Goal: Task Accomplishment & Management: Use online tool/utility

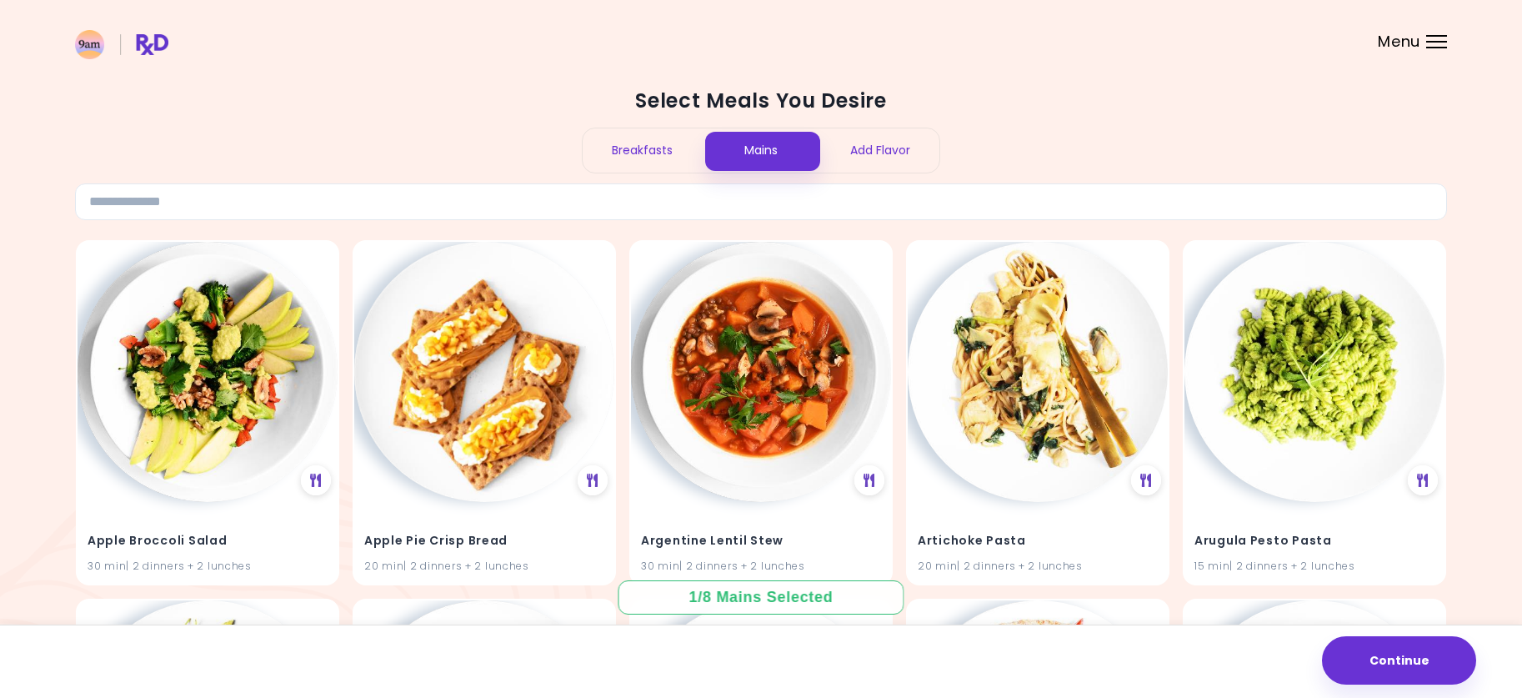
click at [637, 152] on div "Breakfasts" at bounding box center [642, 150] width 119 height 44
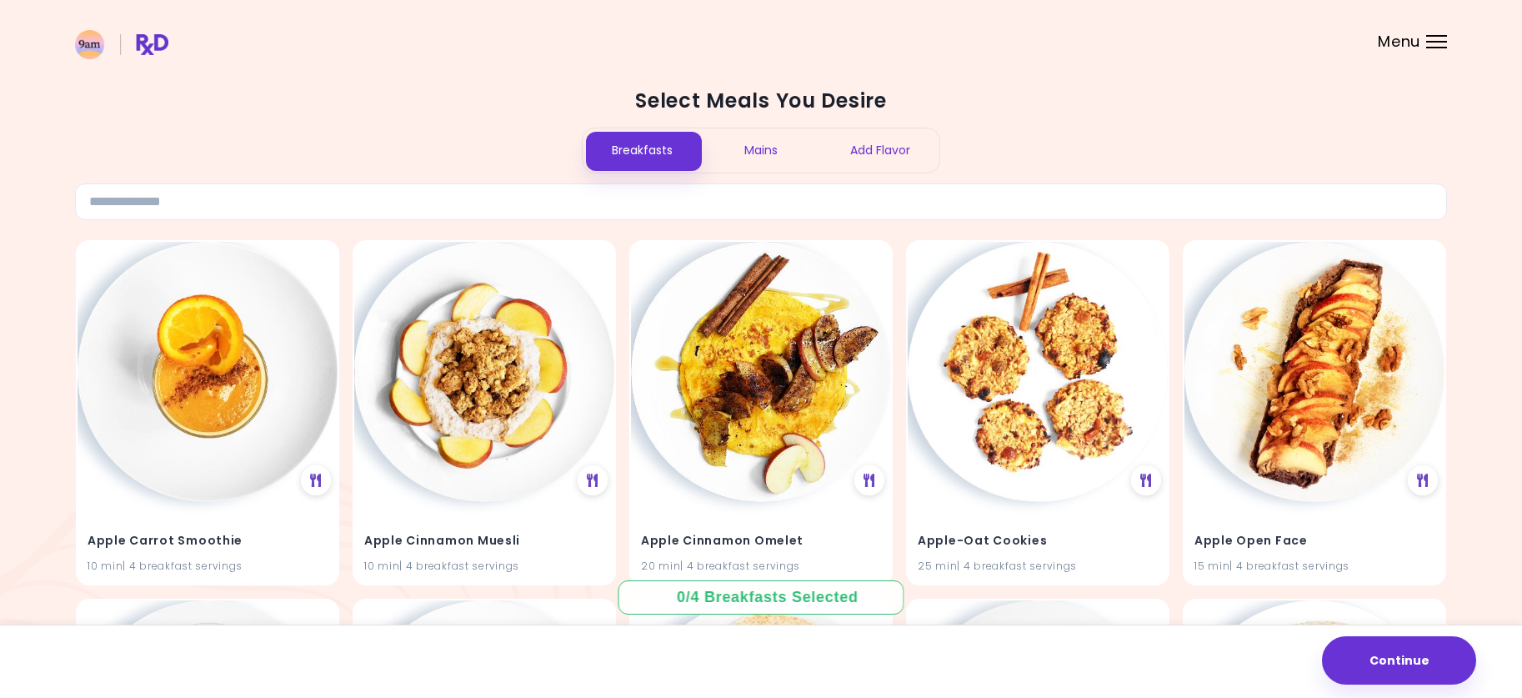
scroll to position [83, 0]
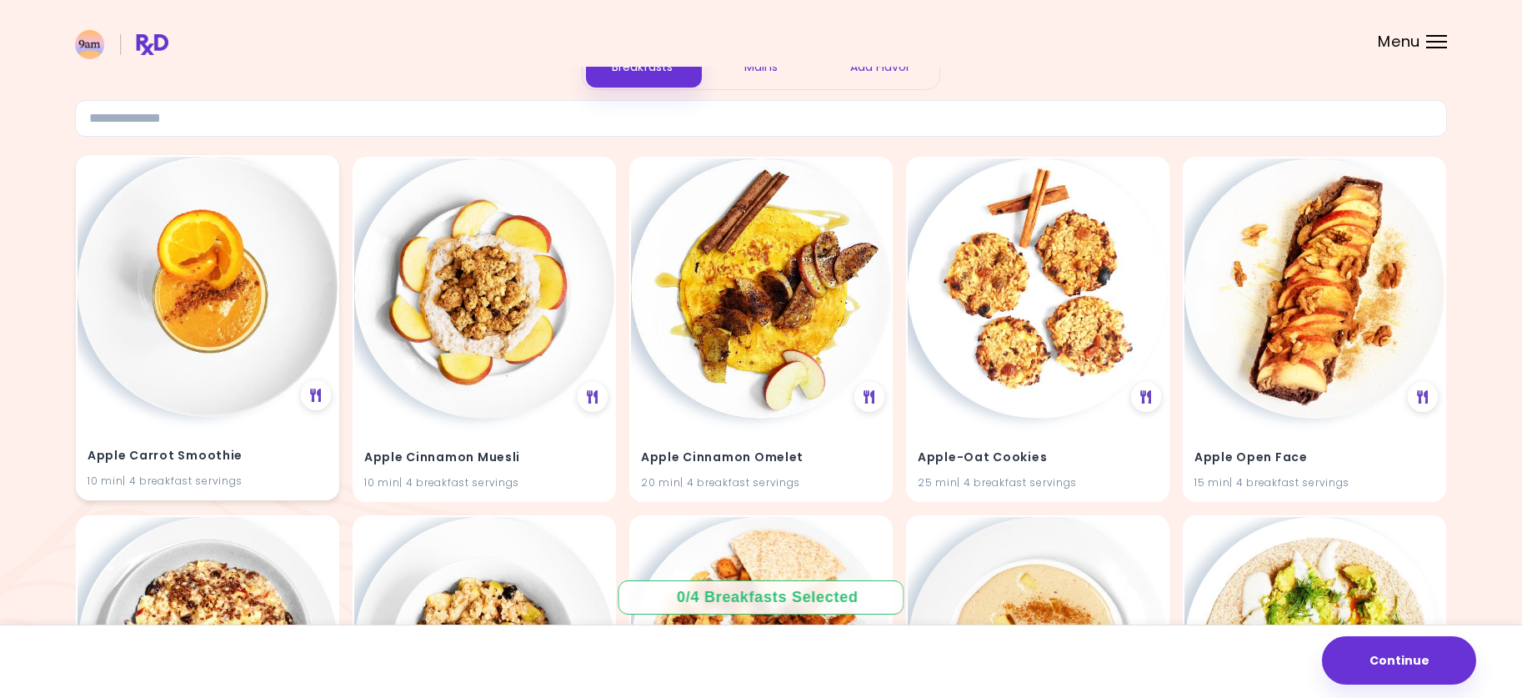
click at [230, 284] on img at bounding box center [208, 287] width 260 height 260
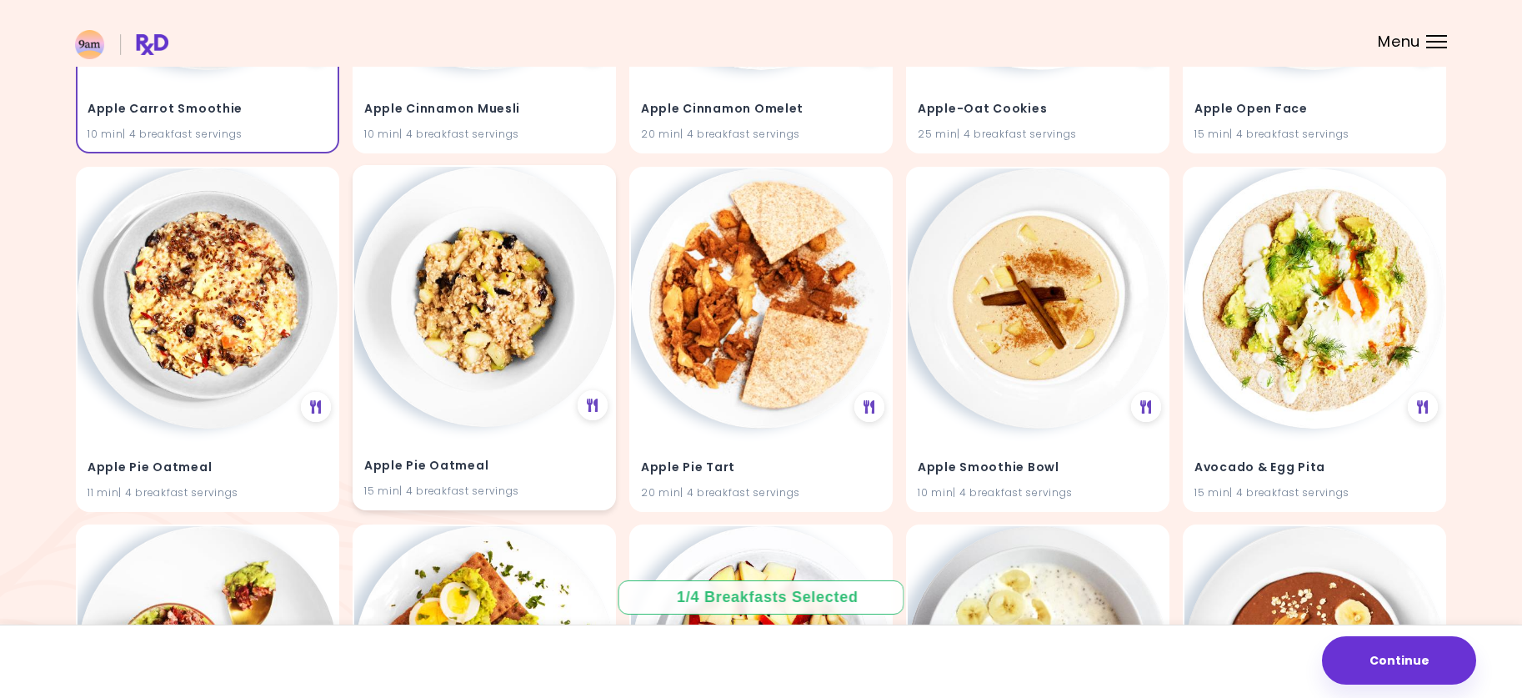
scroll to position [500, 0]
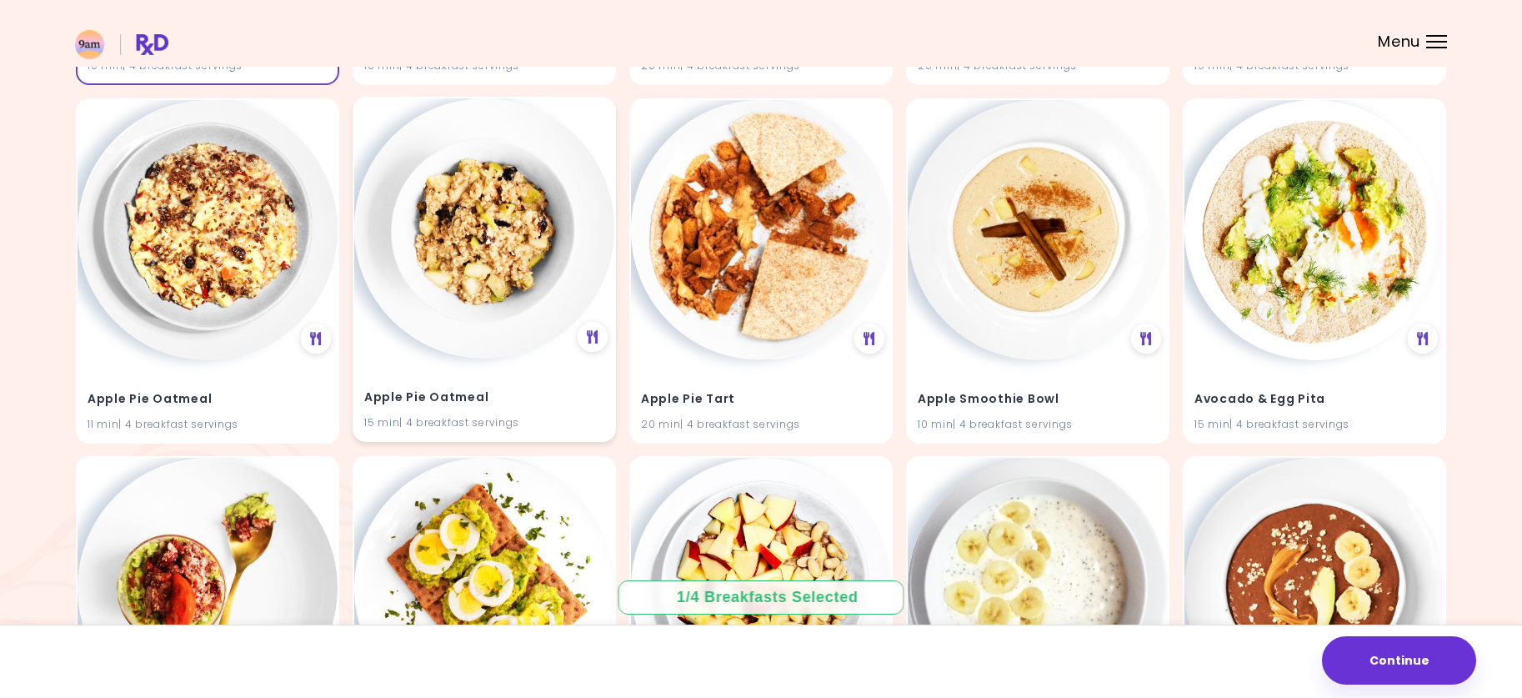
click at [493, 319] on img at bounding box center [484, 228] width 260 height 260
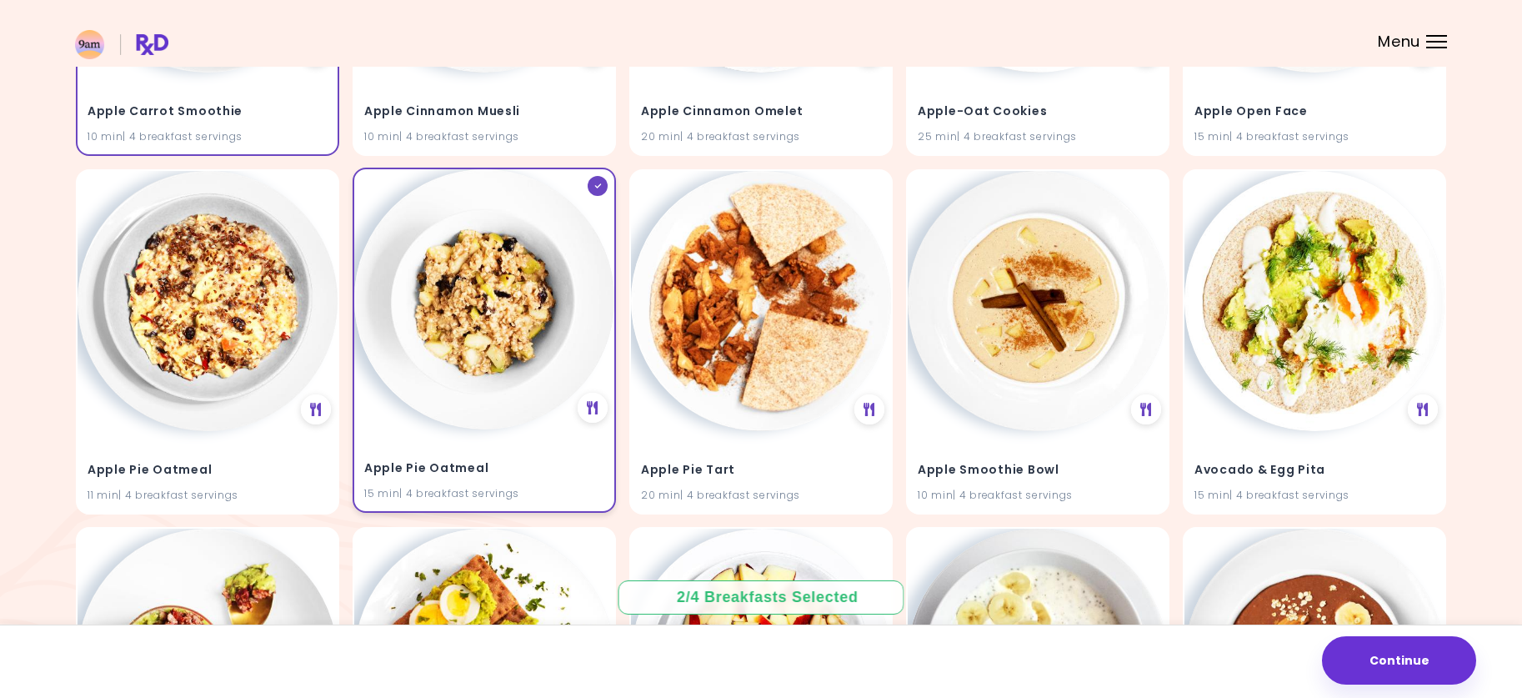
scroll to position [250, 0]
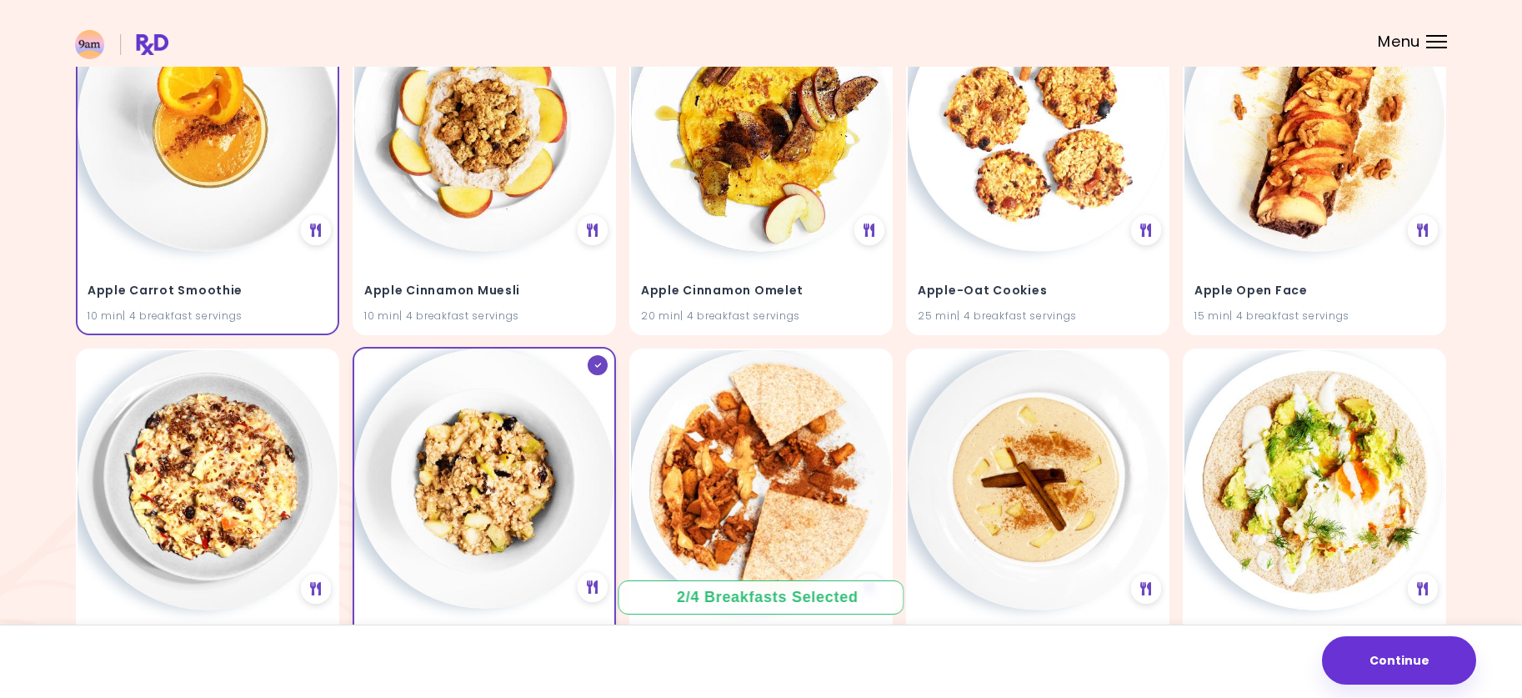
click at [533, 391] on img at bounding box center [484, 478] width 260 height 260
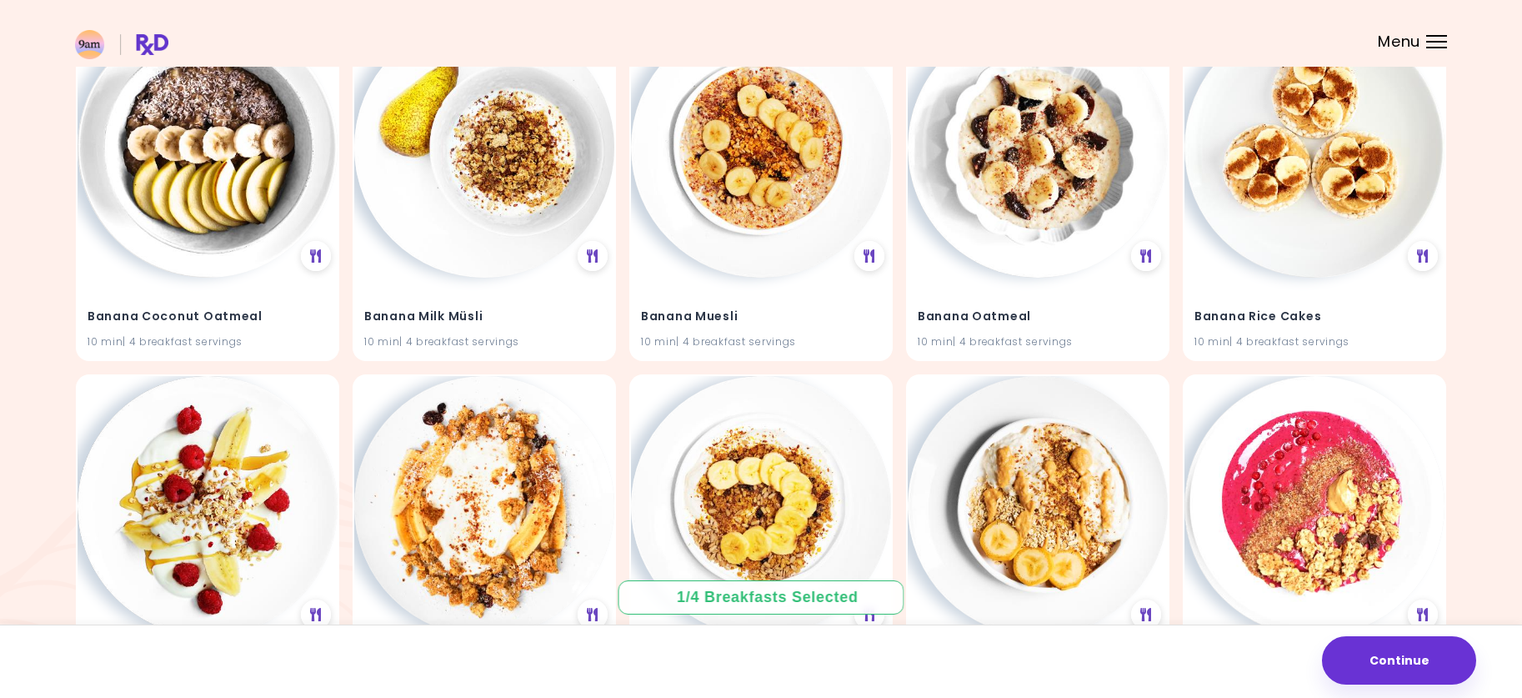
scroll to position [1476, 0]
